Goal: Transaction & Acquisition: Open account

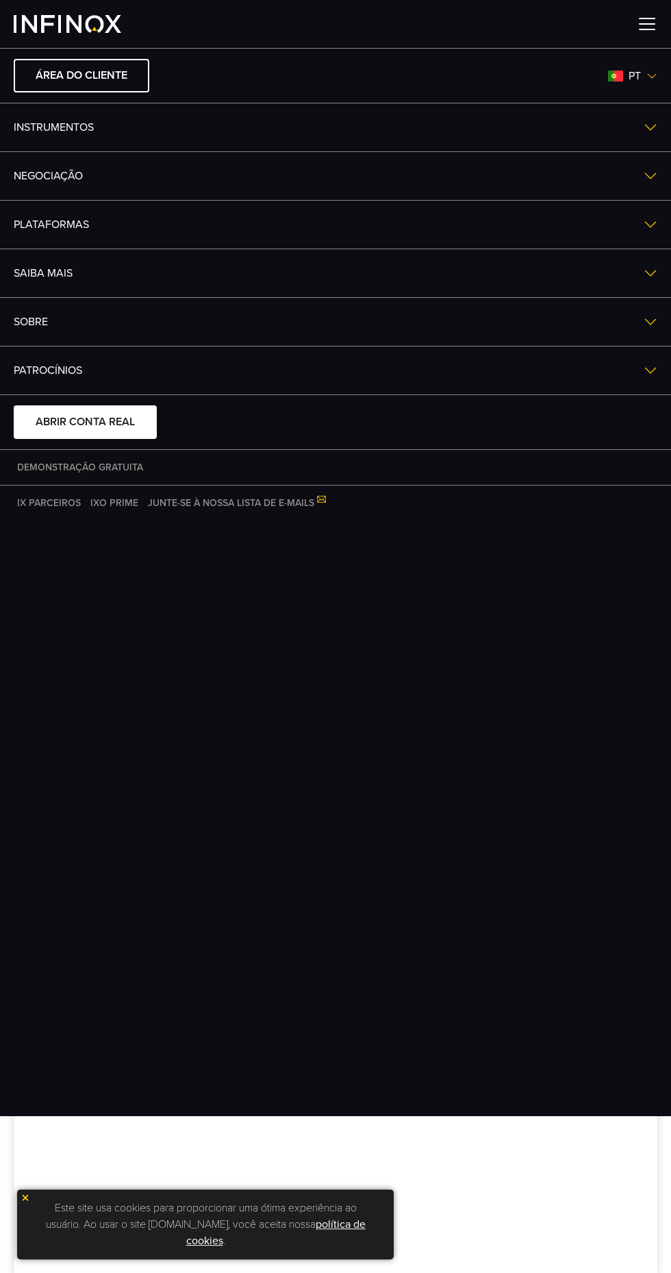
click at [514, 194] on link "NEGOCIAÇÃO" at bounding box center [335, 176] width 671 height 48
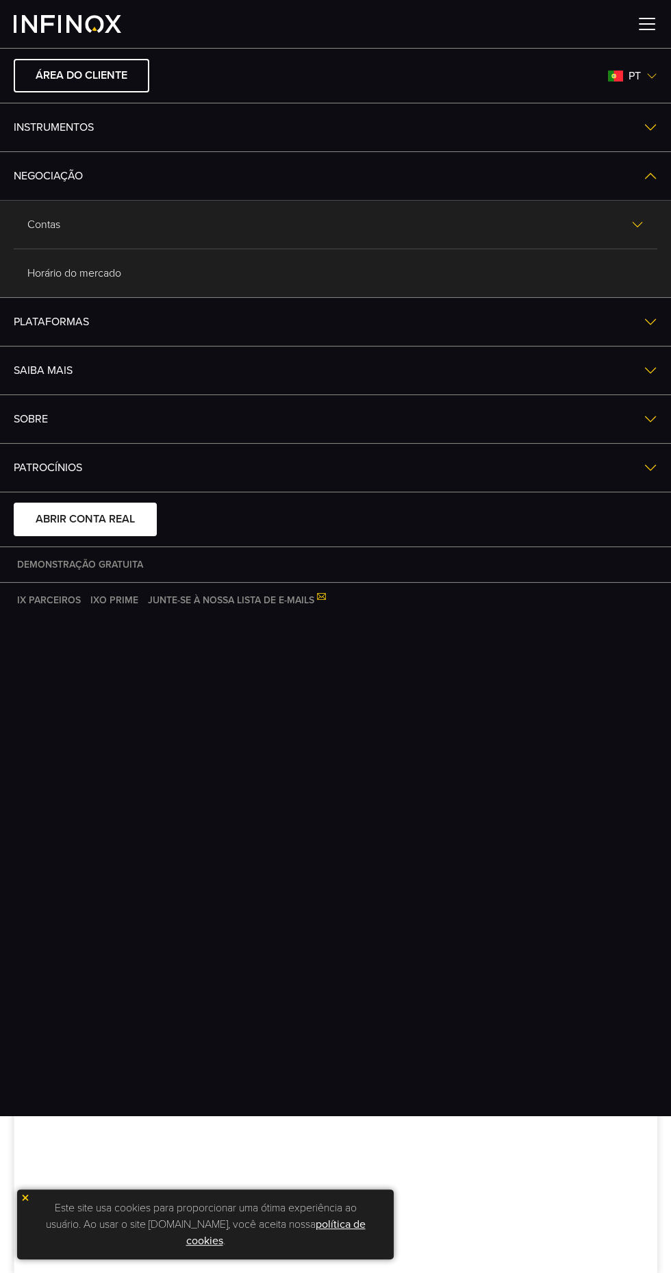
click at [119, 517] on link "ABRIR CONTA REAL" at bounding box center [85, 520] width 143 height 34
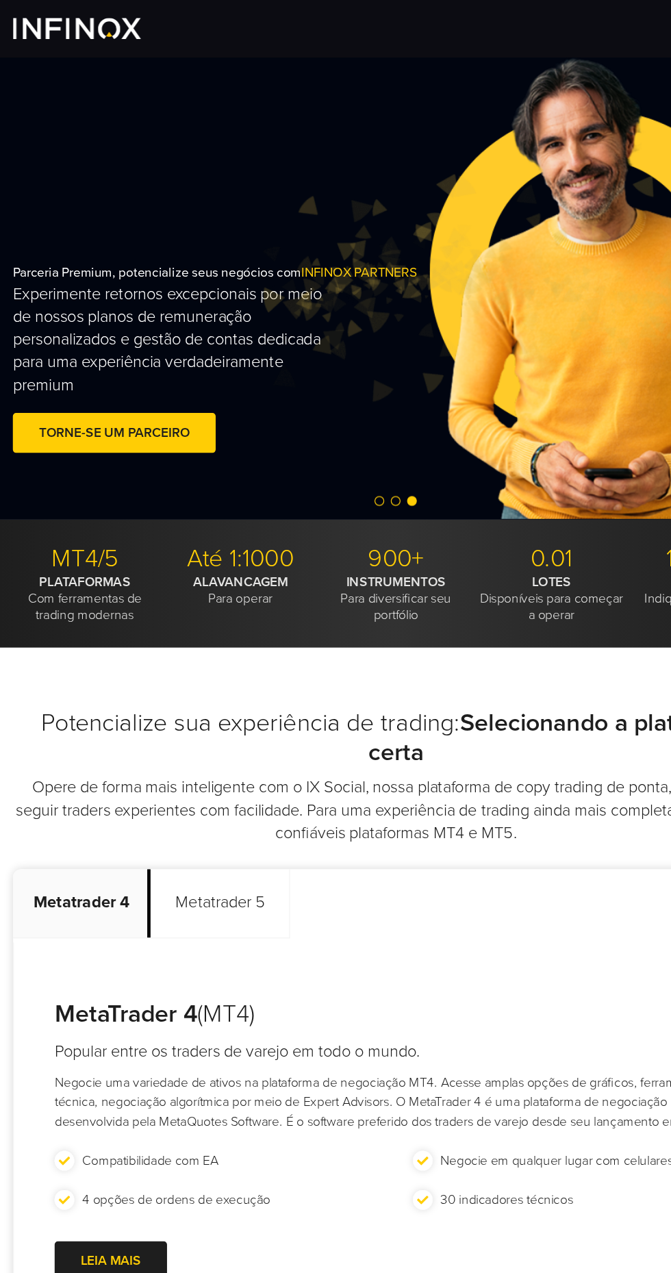
scroll to position [32, 0]
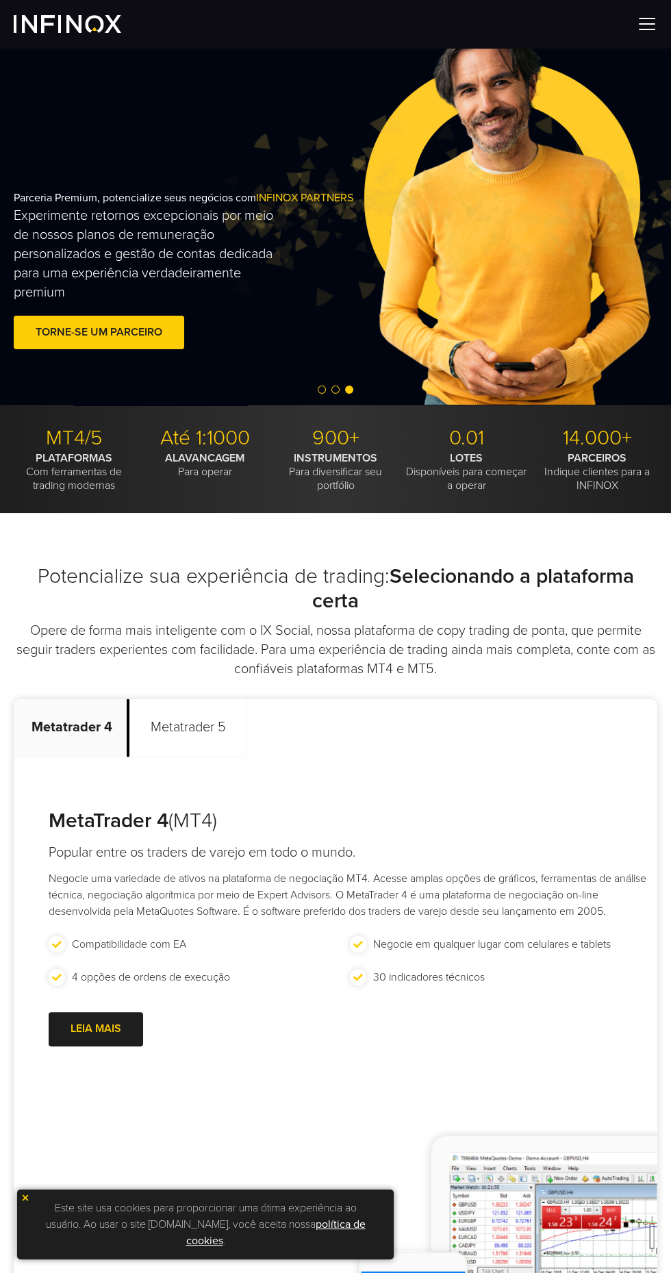
click at [655, 18] on img at bounding box center [647, 24] width 21 height 21
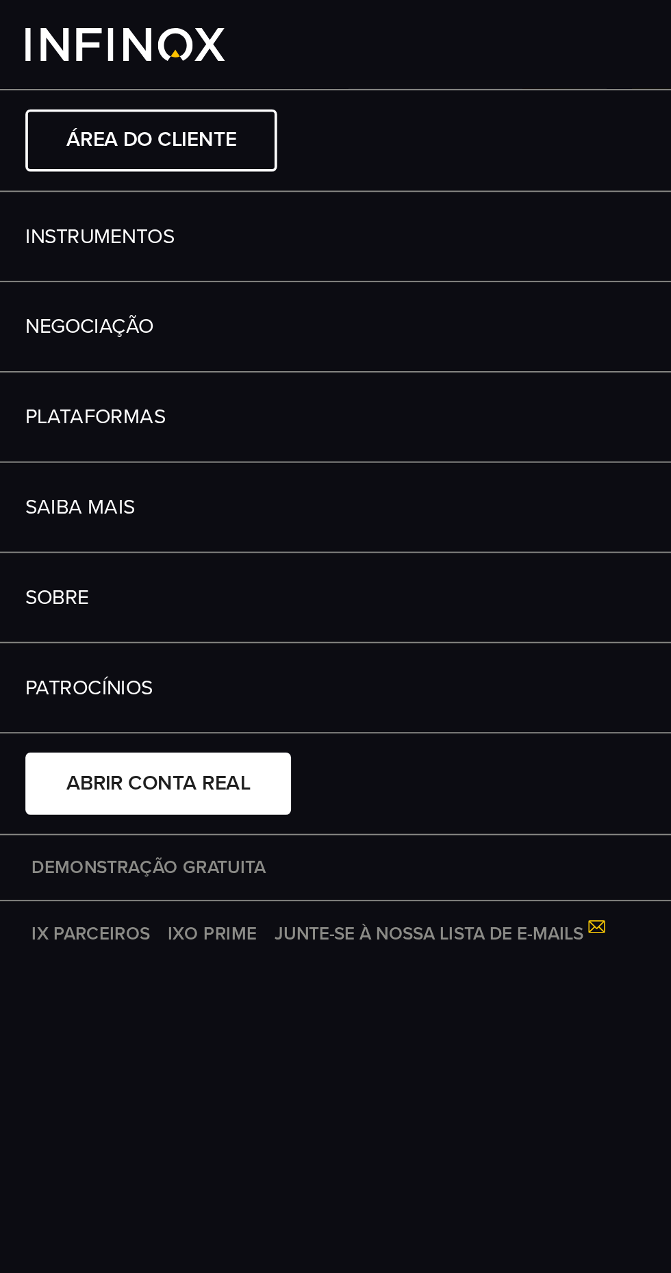
click at [114, 68] on link "ÁREA DO CLIENTE" at bounding box center [82, 76] width 136 height 34
